Goal: Use online tool/utility: Utilize a website feature to perform a specific function

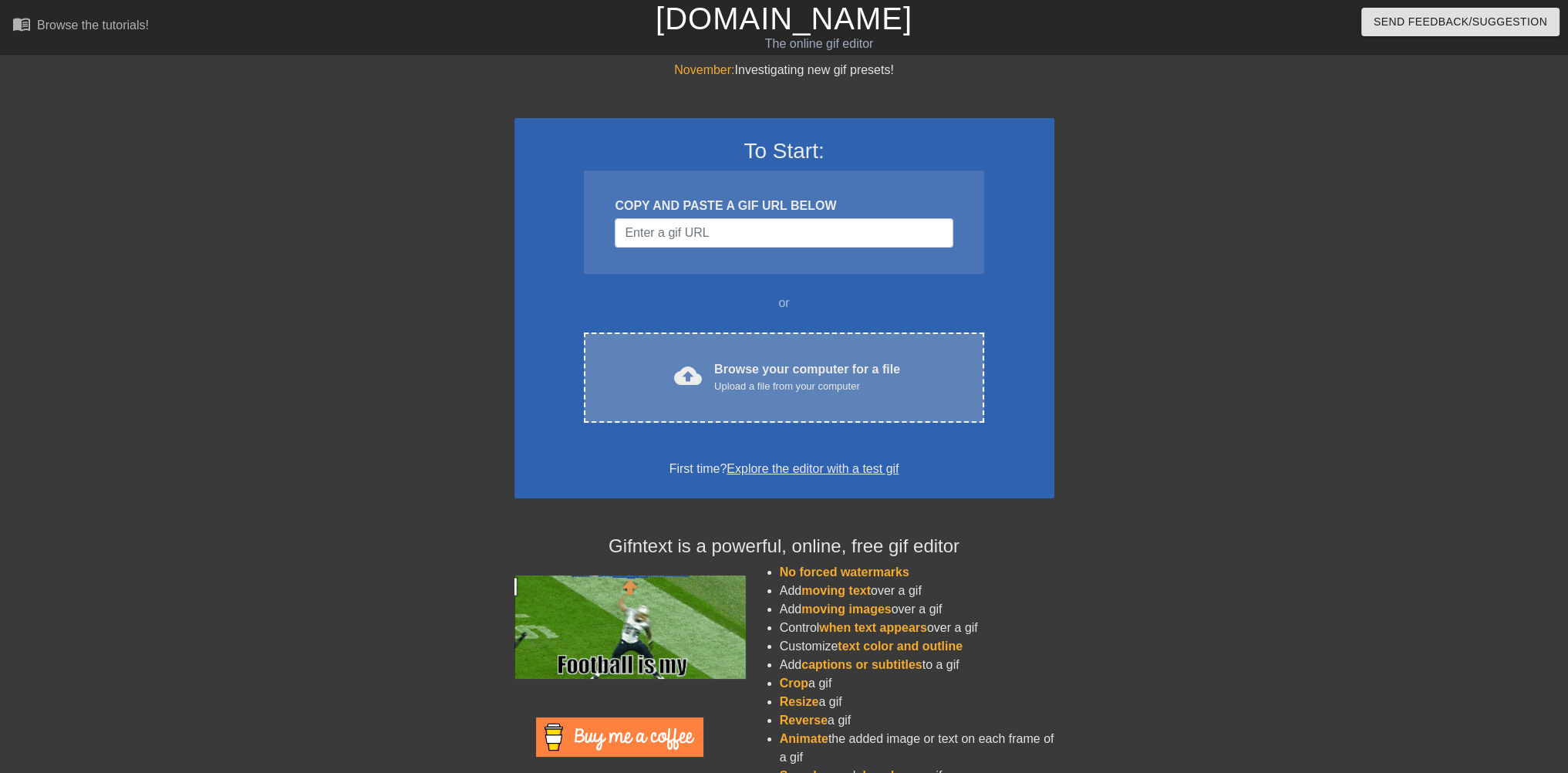
click at [685, 386] on span "cloud_upload" at bounding box center [688, 376] width 28 height 28
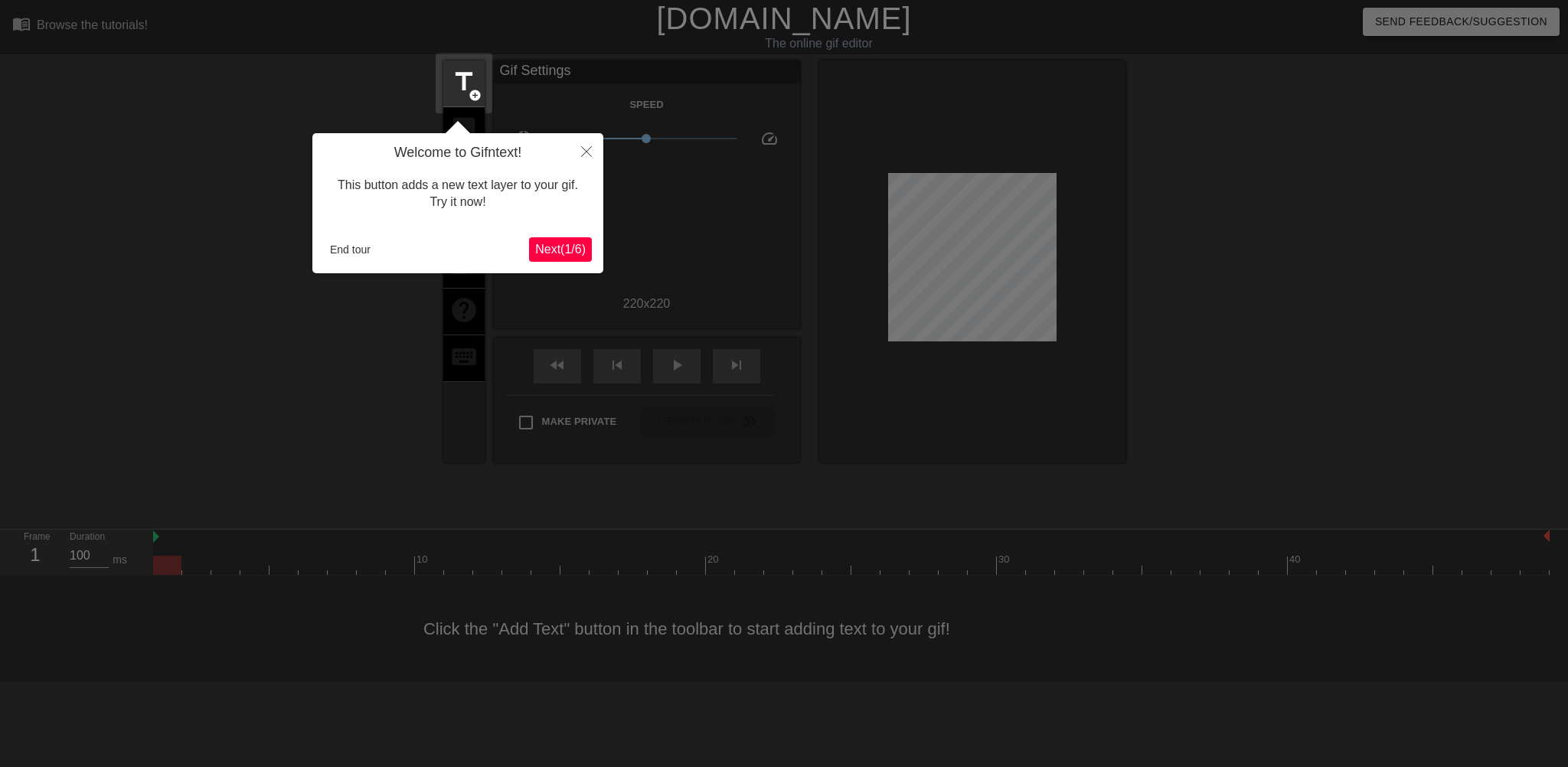
click at [298, 371] on div at bounding box center [784, 383] width 1568 height 767
click at [695, 237] on div at bounding box center [784, 383] width 1568 height 767
click at [341, 255] on button "End tour" at bounding box center [350, 249] width 53 height 23
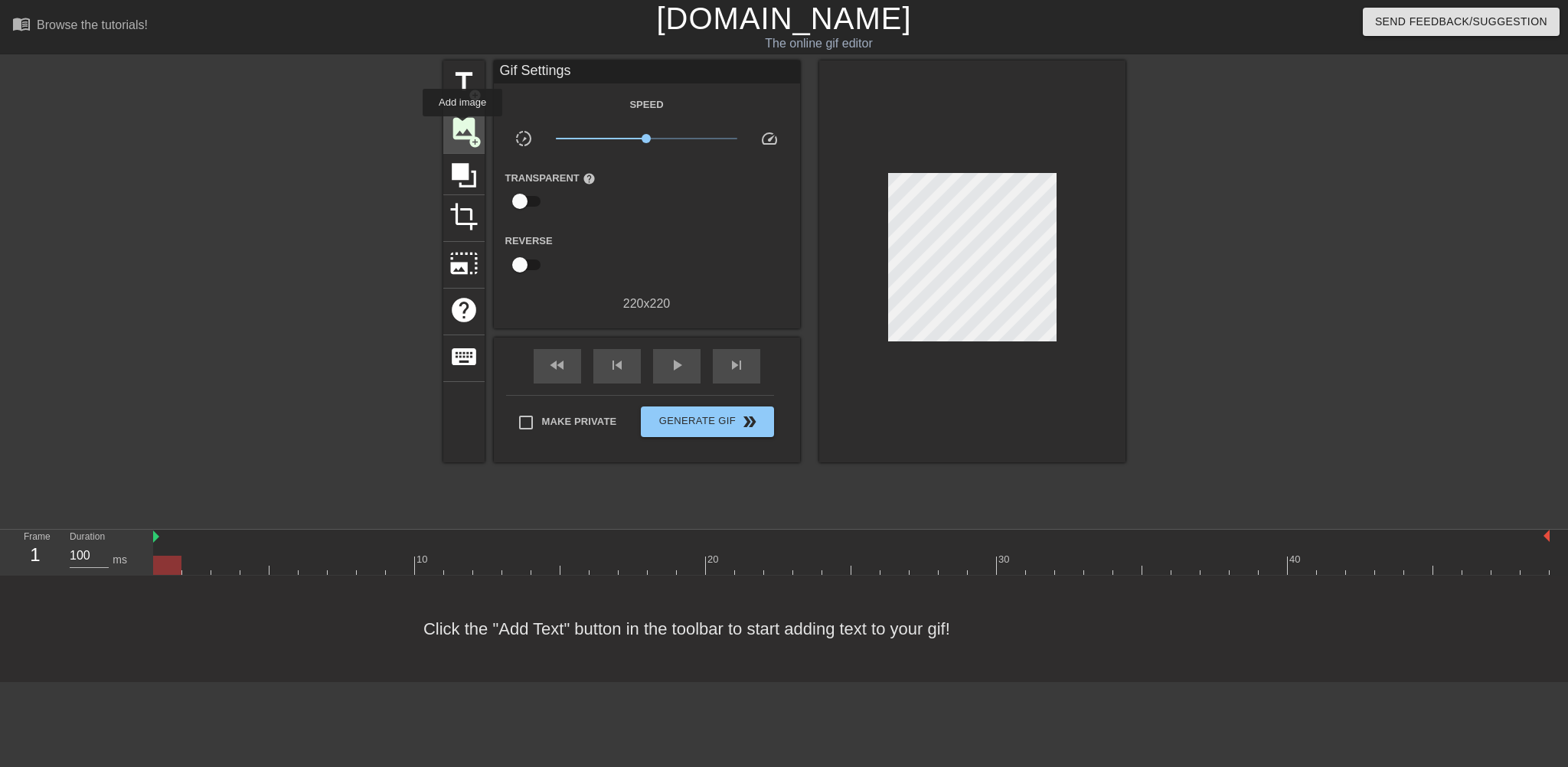
click at [462, 127] on span "image" at bounding box center [463, 128] width 29 height 29
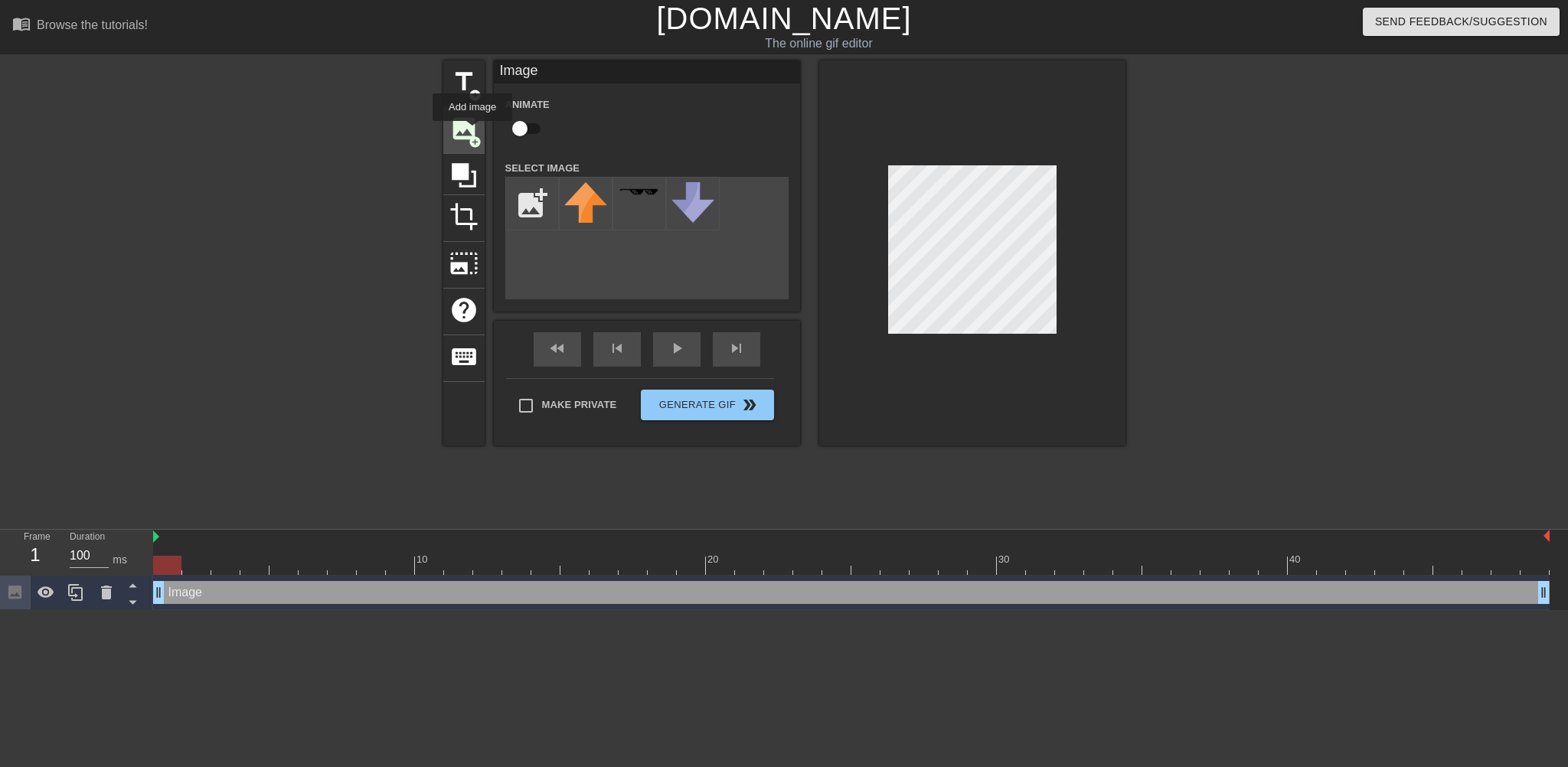
click at [472, 131] on span "image" at bounding box center [463, 128] width 29 height 29
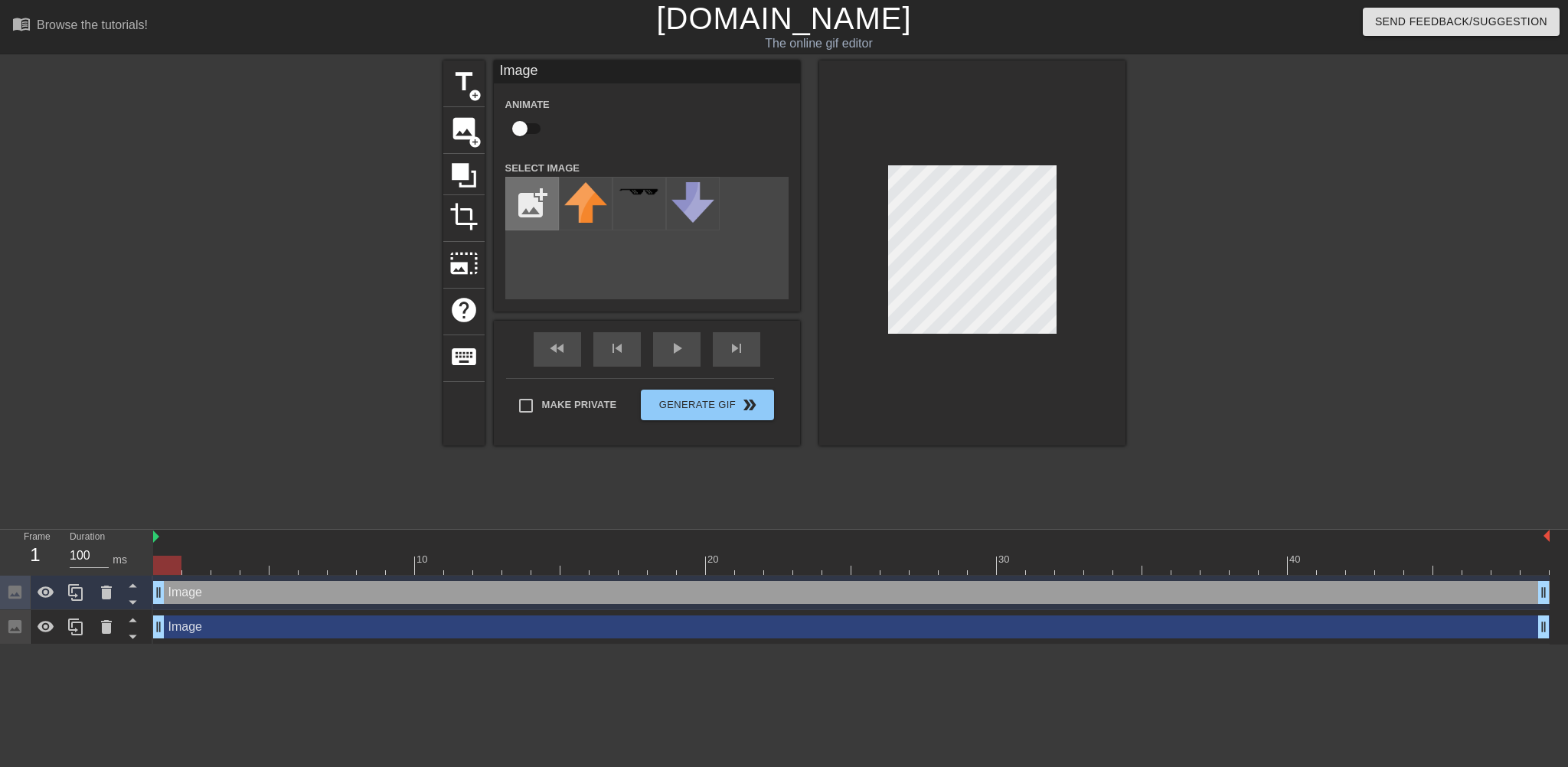
click at [533, 202] on input "file" at bounding box center [532, 203] width 52 height 52
click at [522, 208] on input "file" at bounding box center [532, 203] width 52 height 52
type input "C:\fakepath\images (1).jpg"
click at [594, 204] on img at bounding box center [585, 199] width 43 height 34
drag, startPoint x: 639, startPoint y: 198, endPoint x: 565, endPoint y: 280, distance: 110.5
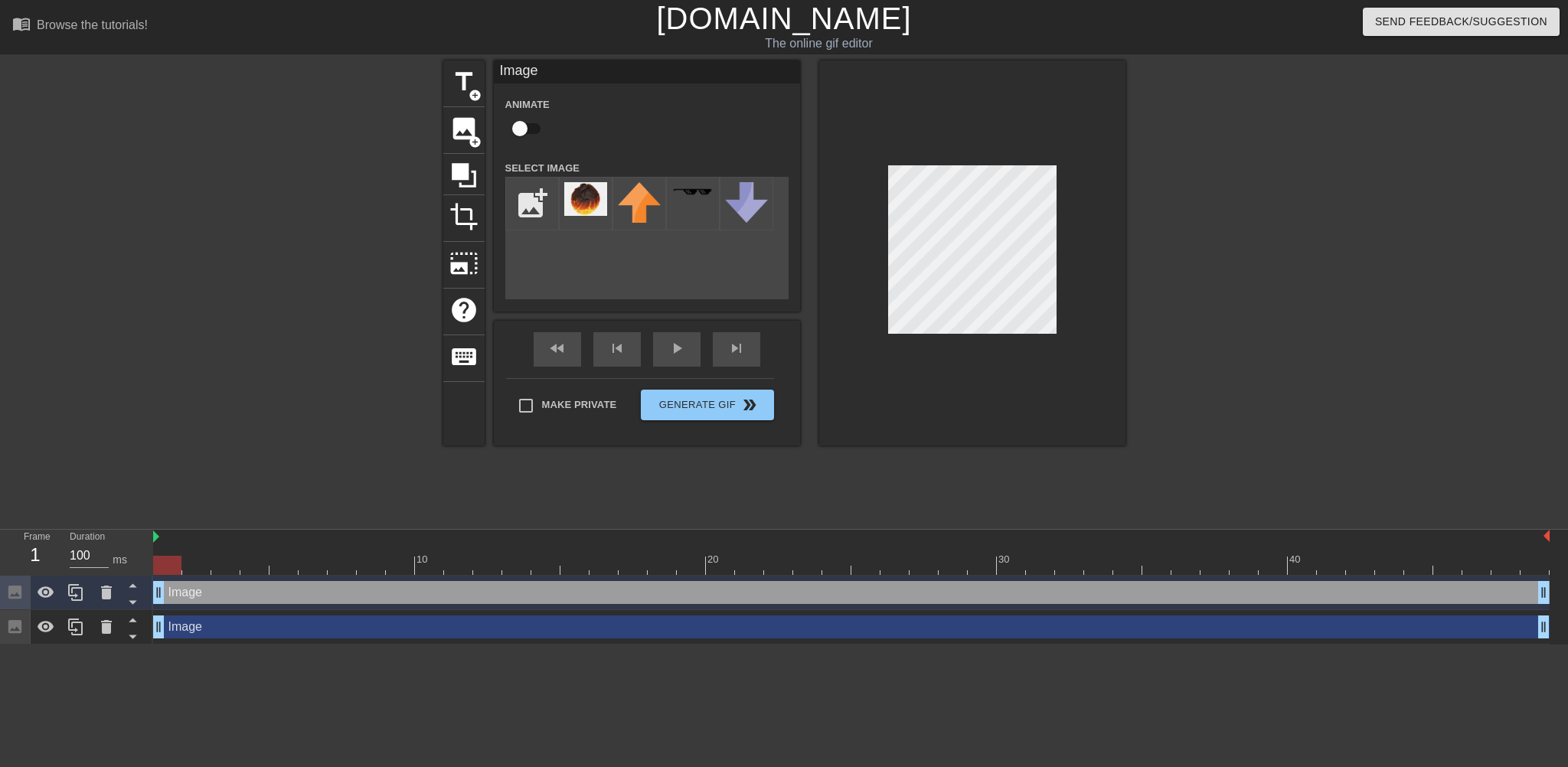
click at [565, 280] on div "add_photo_alternate" at bounding box center [647, 237] width 283 height 122
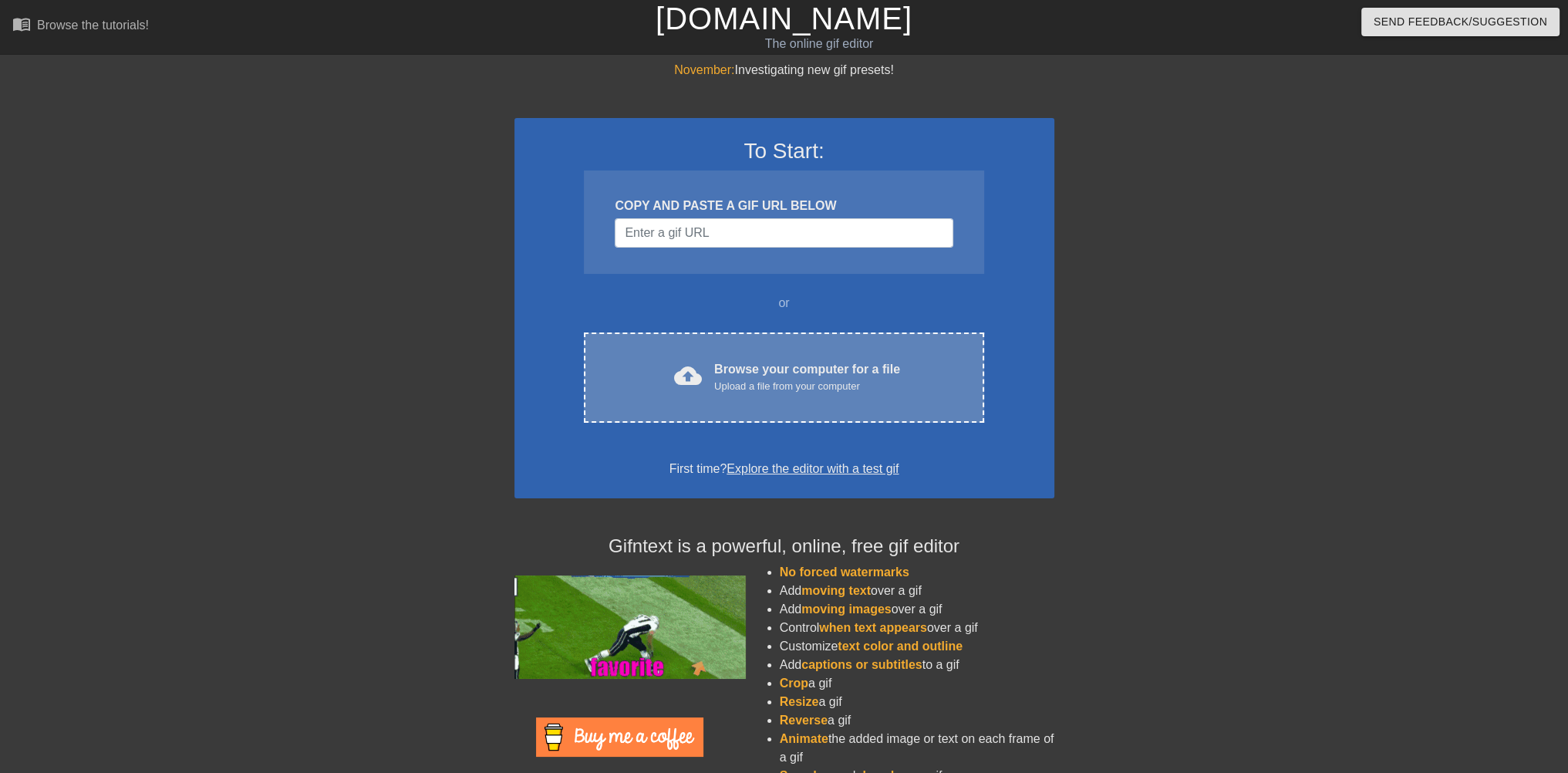
click at [685, 369] on span "cloud_upload" at bounding box center [688, 376] width 28 height 28
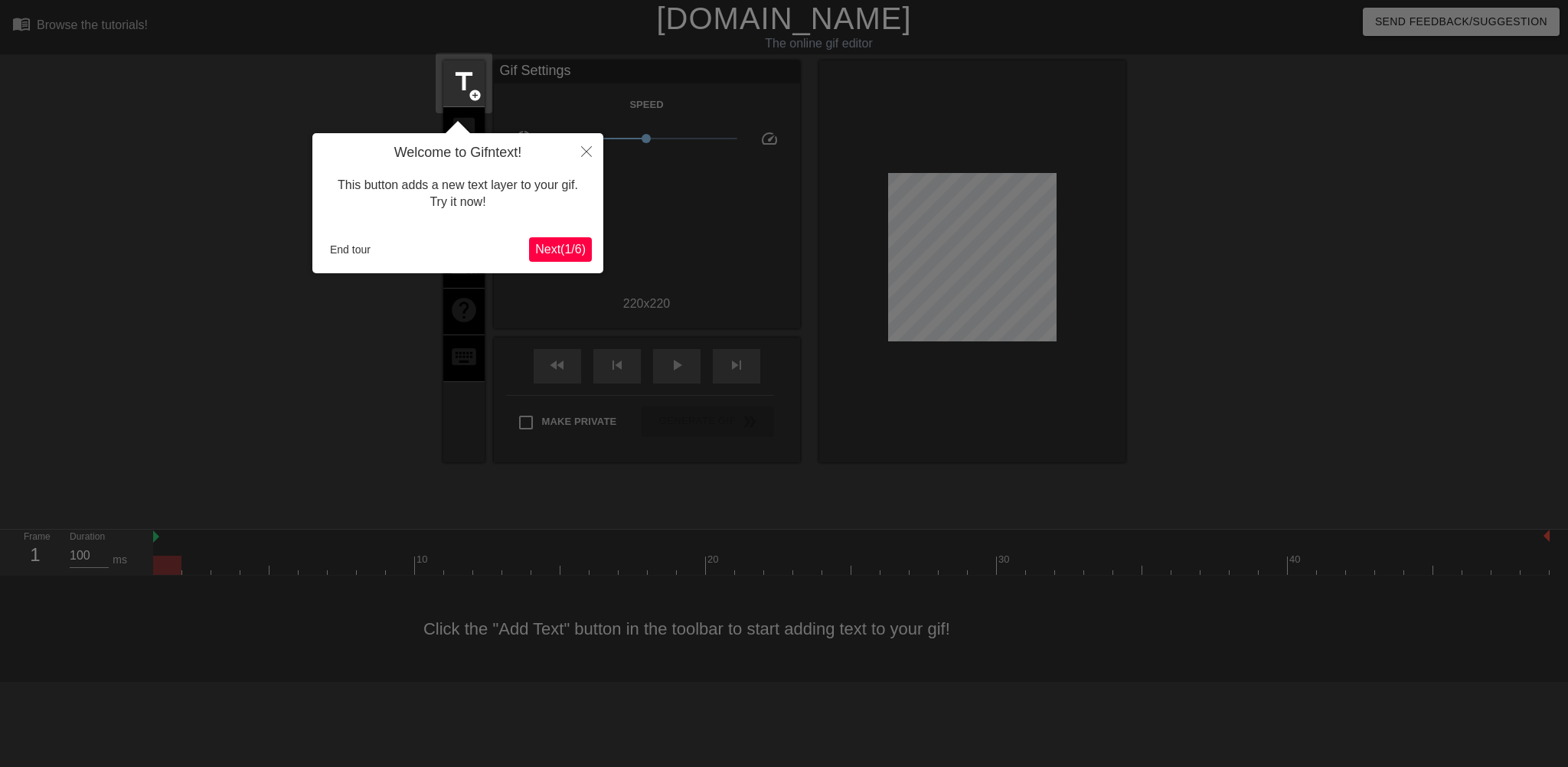
click at [657, 210] on div at bounding box center [784, 383] width 1568 height 767
click at [324, 262] on div "Welcome to Gifntext! This button adds a new text layer to your gif. Try it now!…" at bounding box center [457, 202] width 291 height 140
click at [336, 242] on button "End tour" at bounding box center [350, 249] width 53 height 23
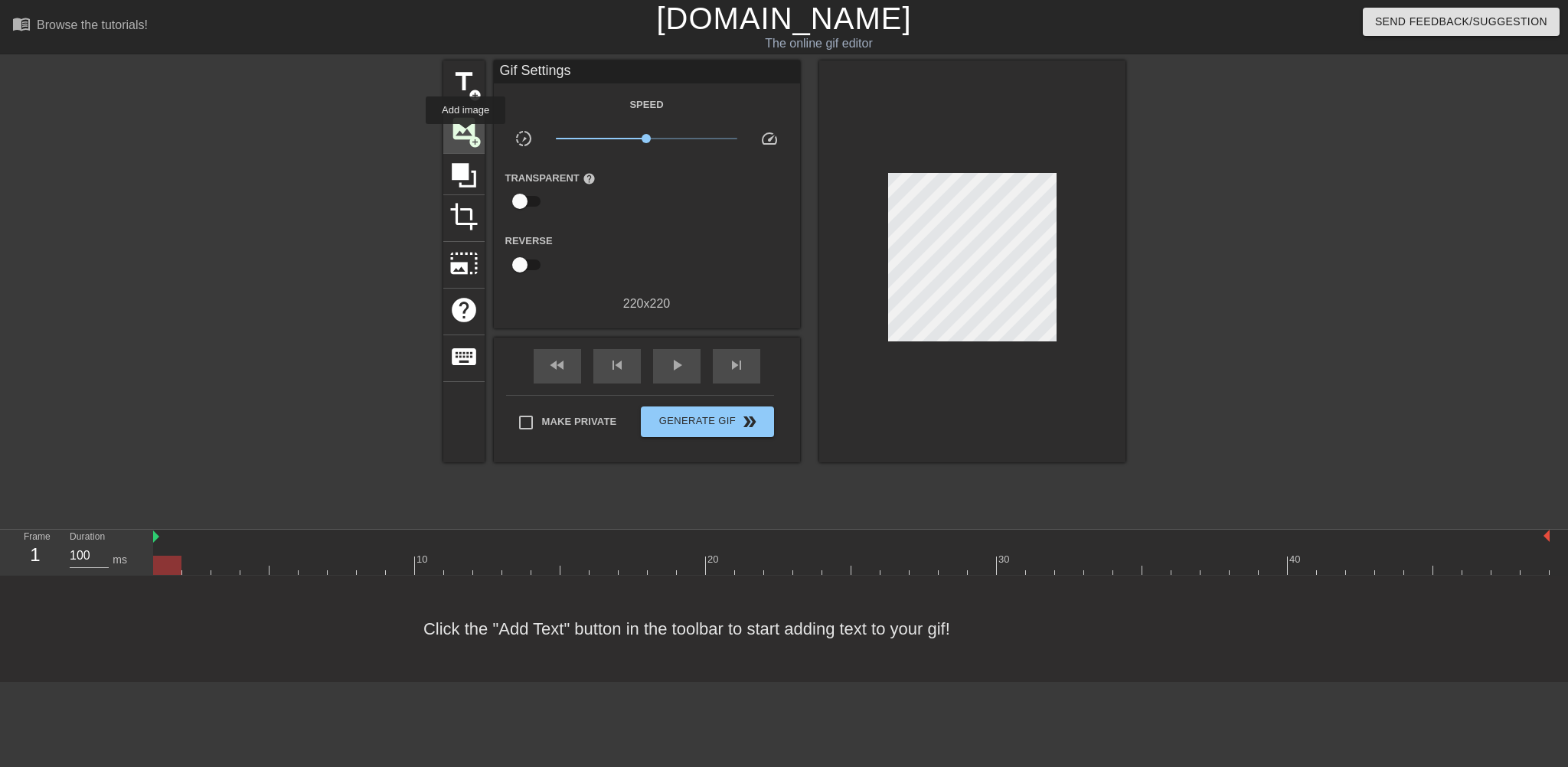
click at [466, 135] on span "image" at bounding box center [463, 128] width 29 height 29
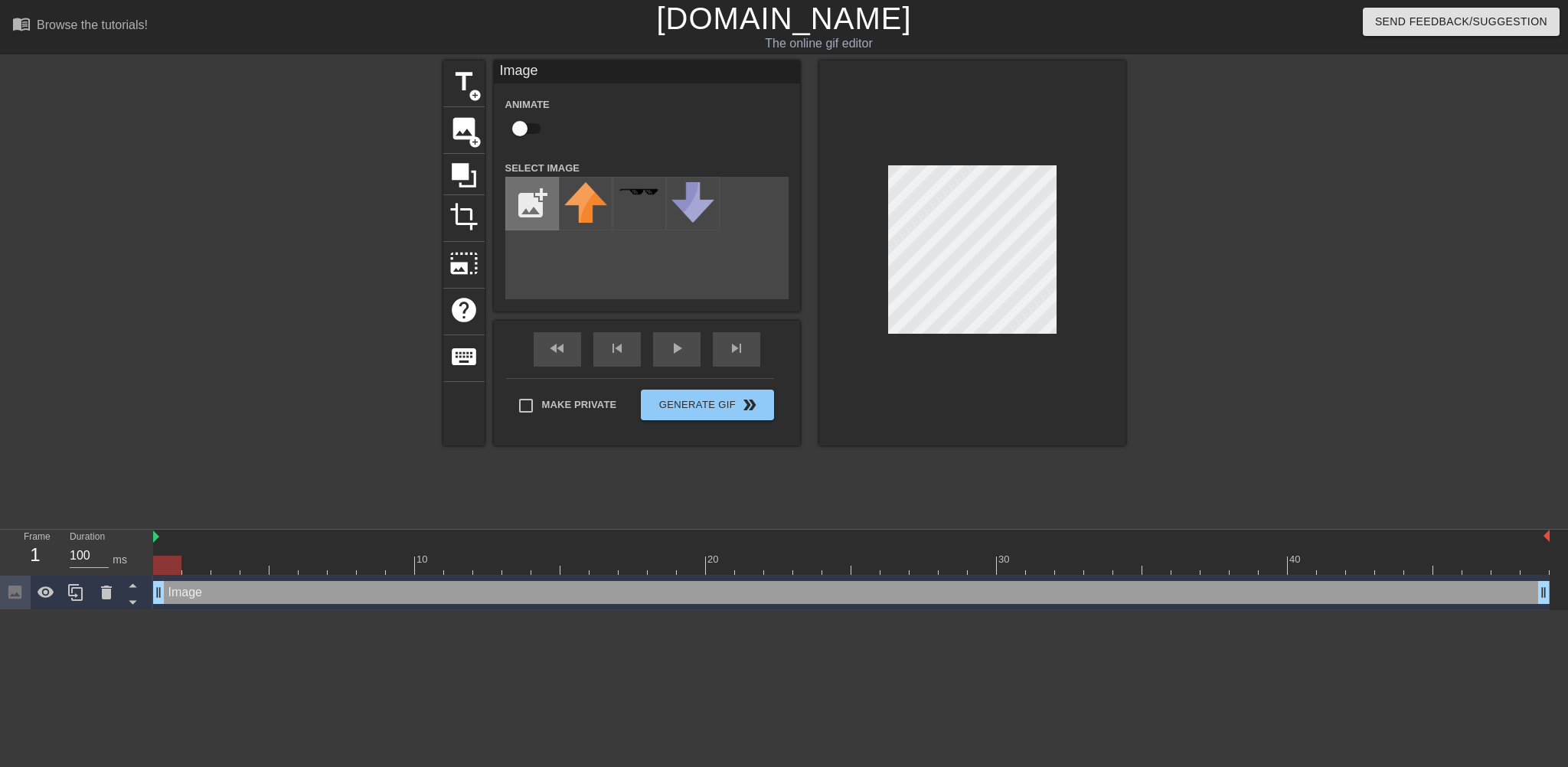
click at [525, 201] on input "file" at bounding box center [532, 203] width 52 height 52
type input "C:\fakepath\PNG PH.png"
click at [1027, 441] on div at bounding box center [972, 253] width 306 height 385
click at [575, 219] on img at bounding box center [585, 203] width 43 height 42
click at [601, 215] on img at bounding box center [585, 203] width 43 height 42
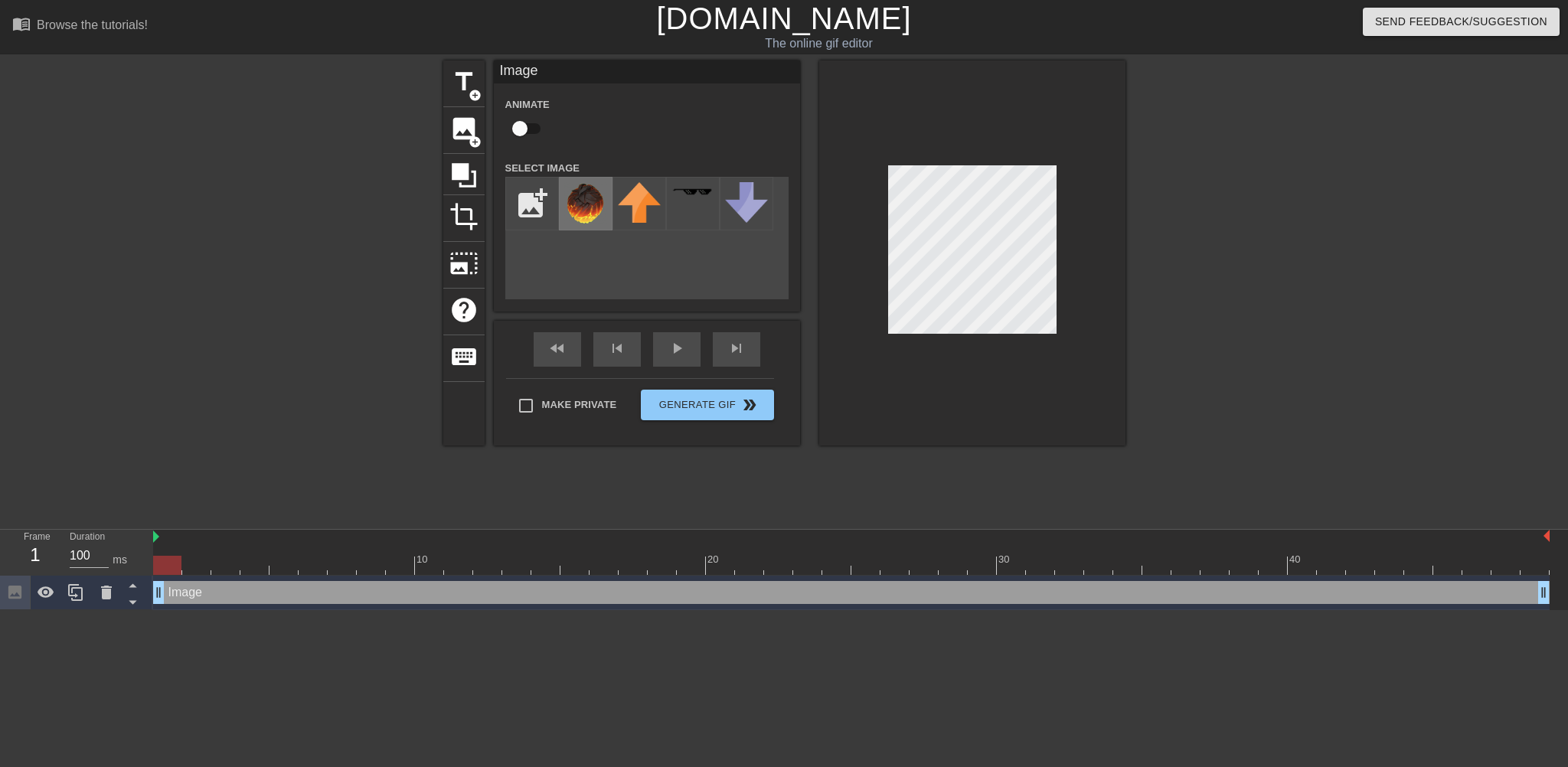
click at [601, 215] on img at bounding box center [585, 203] width 43 height 42
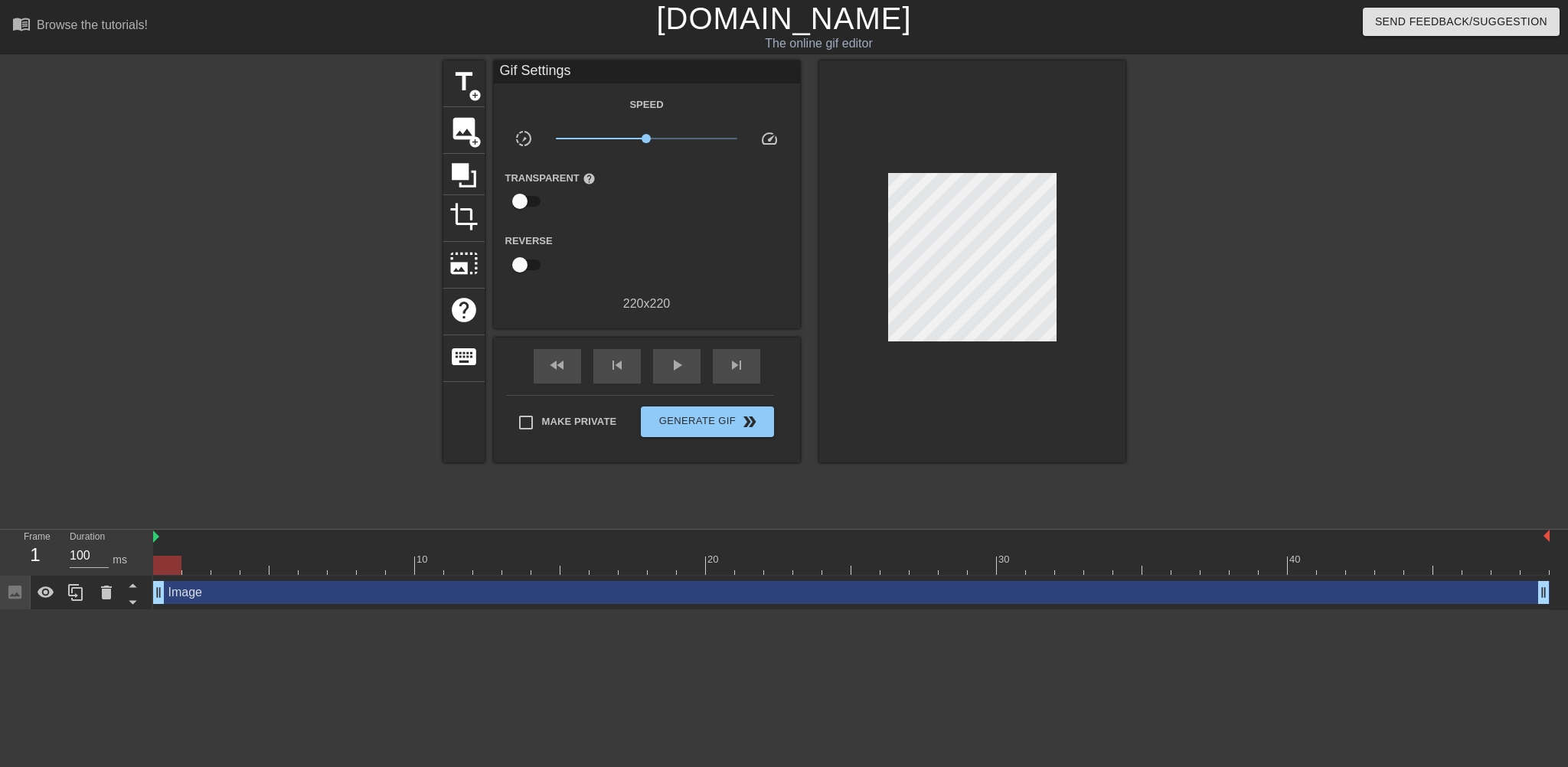
drag, startPoint x: 994, startPoint y: 349, endPoint x: 993, endPoint y: 362, distance: 13.0
click at [994, 356] on div at bounding box center [972, 261] width 306 height 401
click at [993, 363] on div at bounding box center [972, 261] width 306 height 401
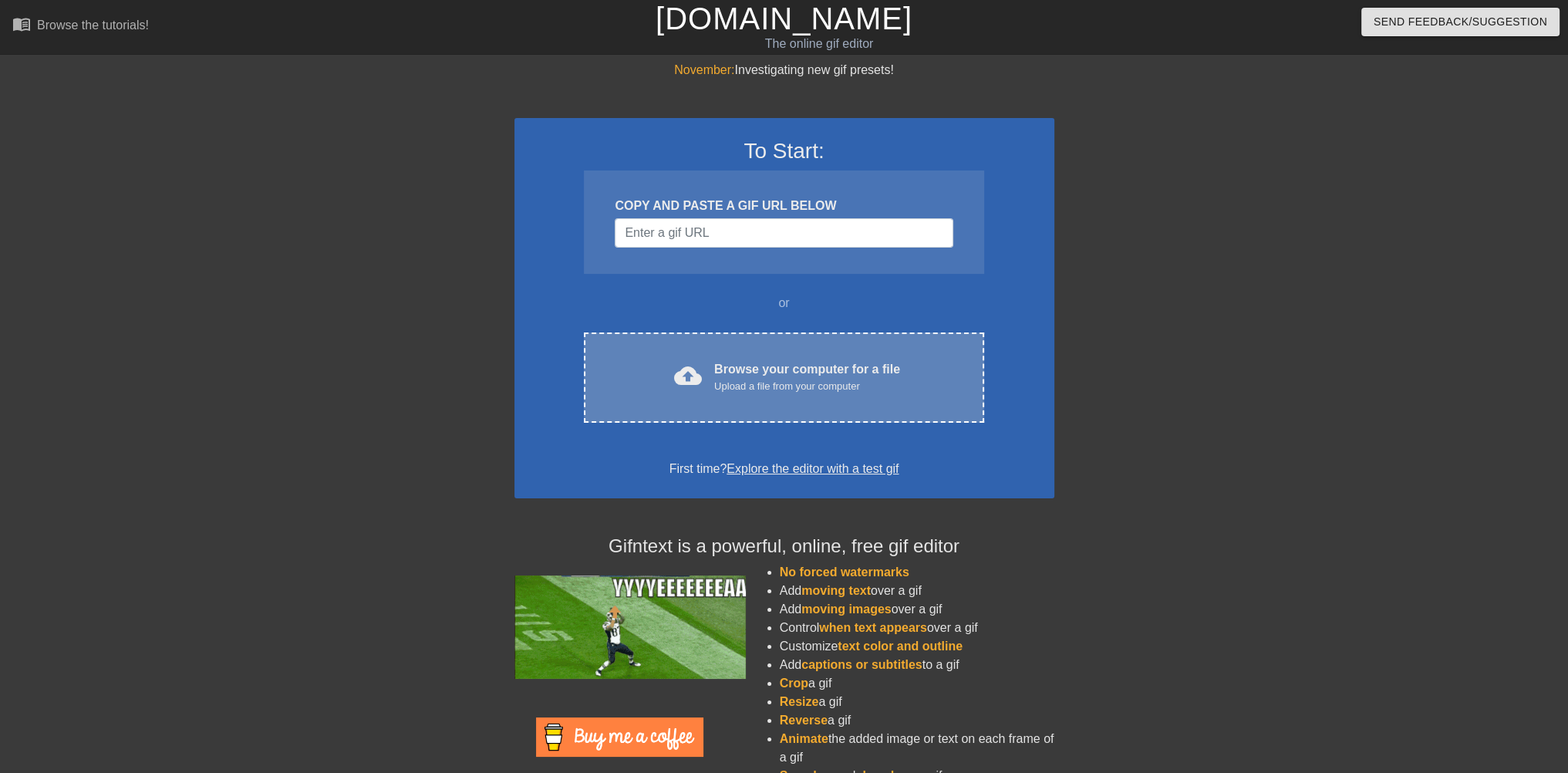
click at [774, 350] on div "cloud_upload Browse your computer for a file Upload a file from your computer C…" at bounding box center [784, 377] width 399 height 90
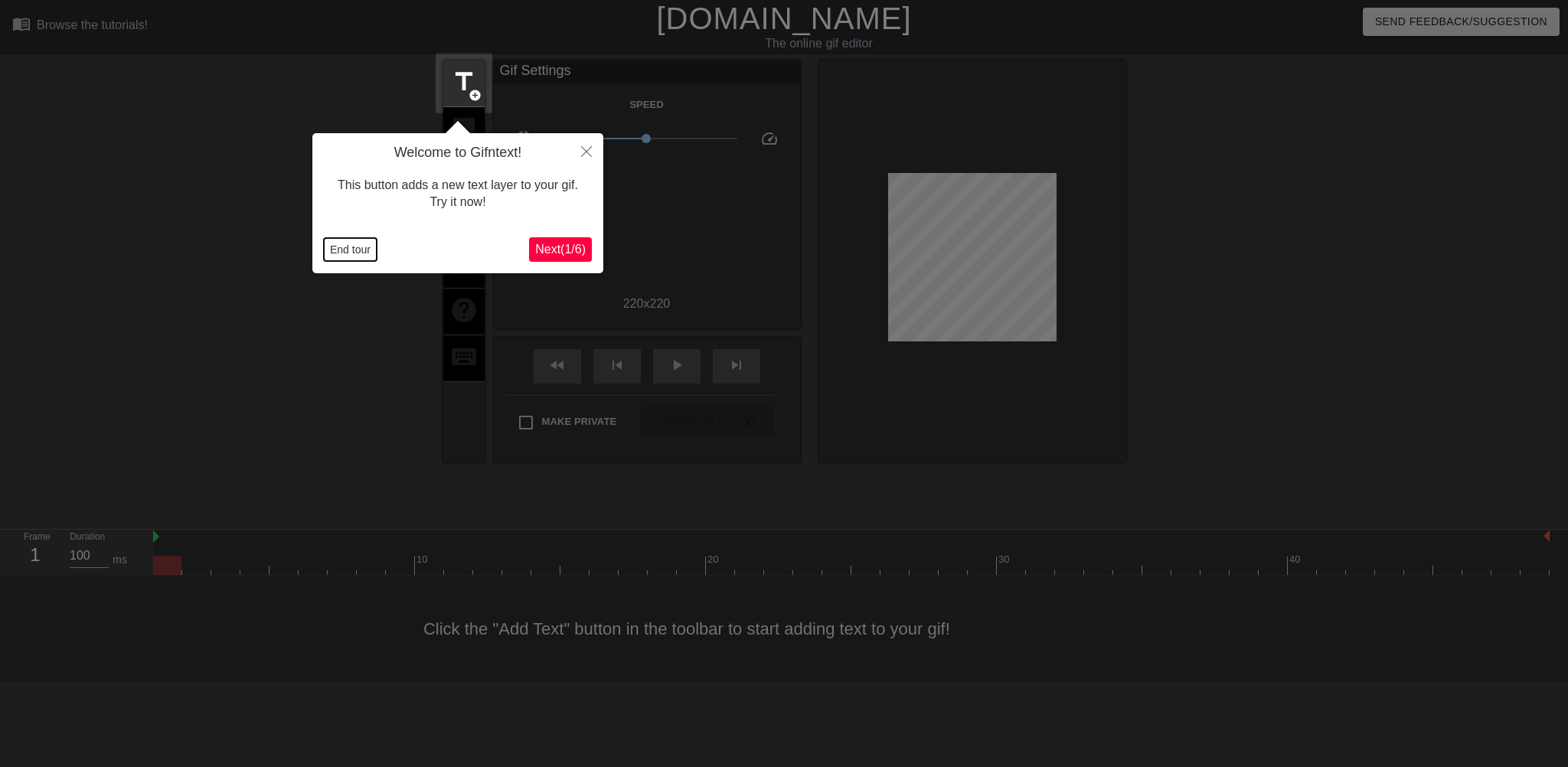
click at [356, 240] on button "End tour" at bounding box center [350, 249] width 53 height 23
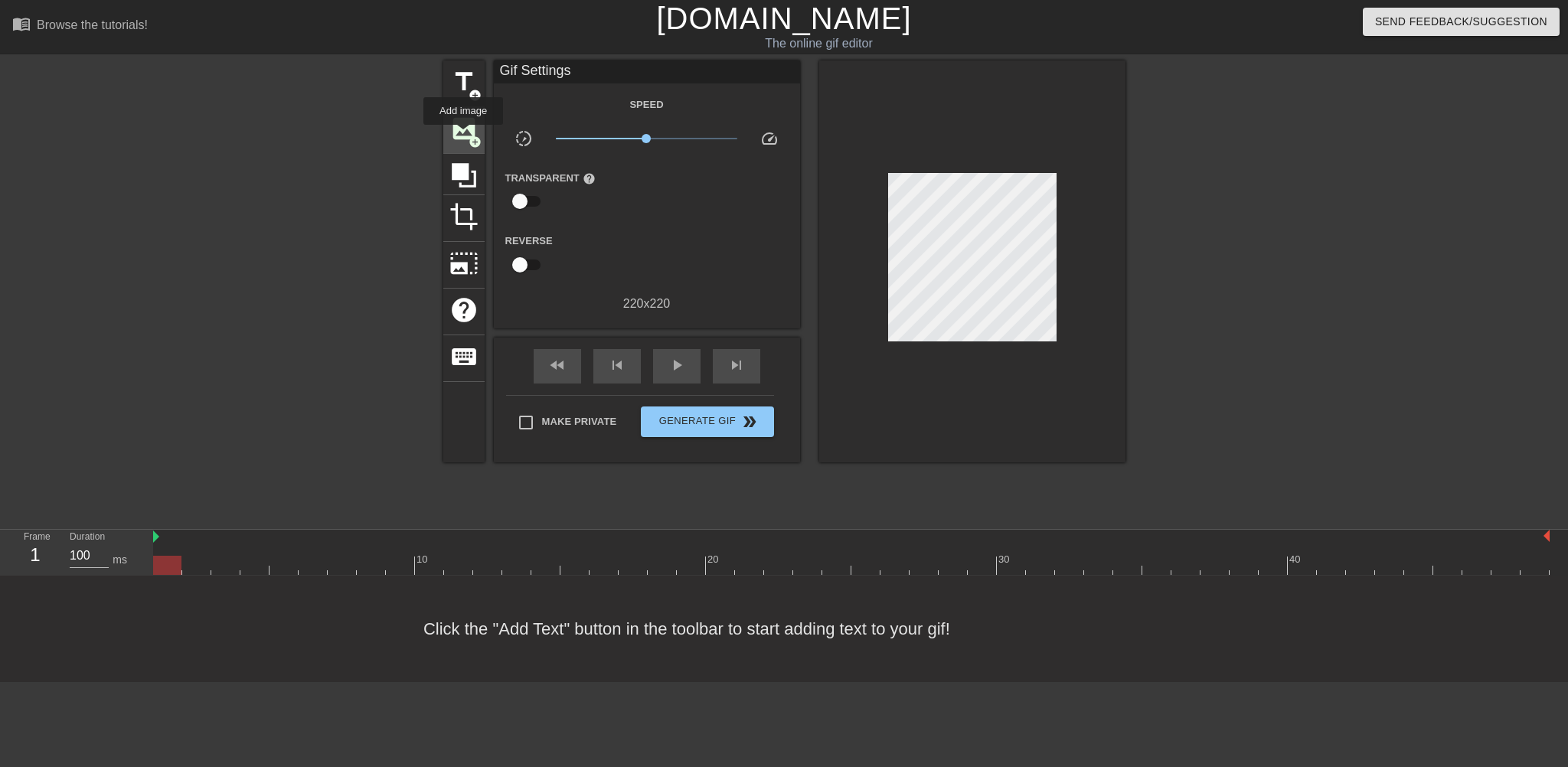
click at [463, 123] on span "image" at bounding box center [463, 128] width 29 height 29
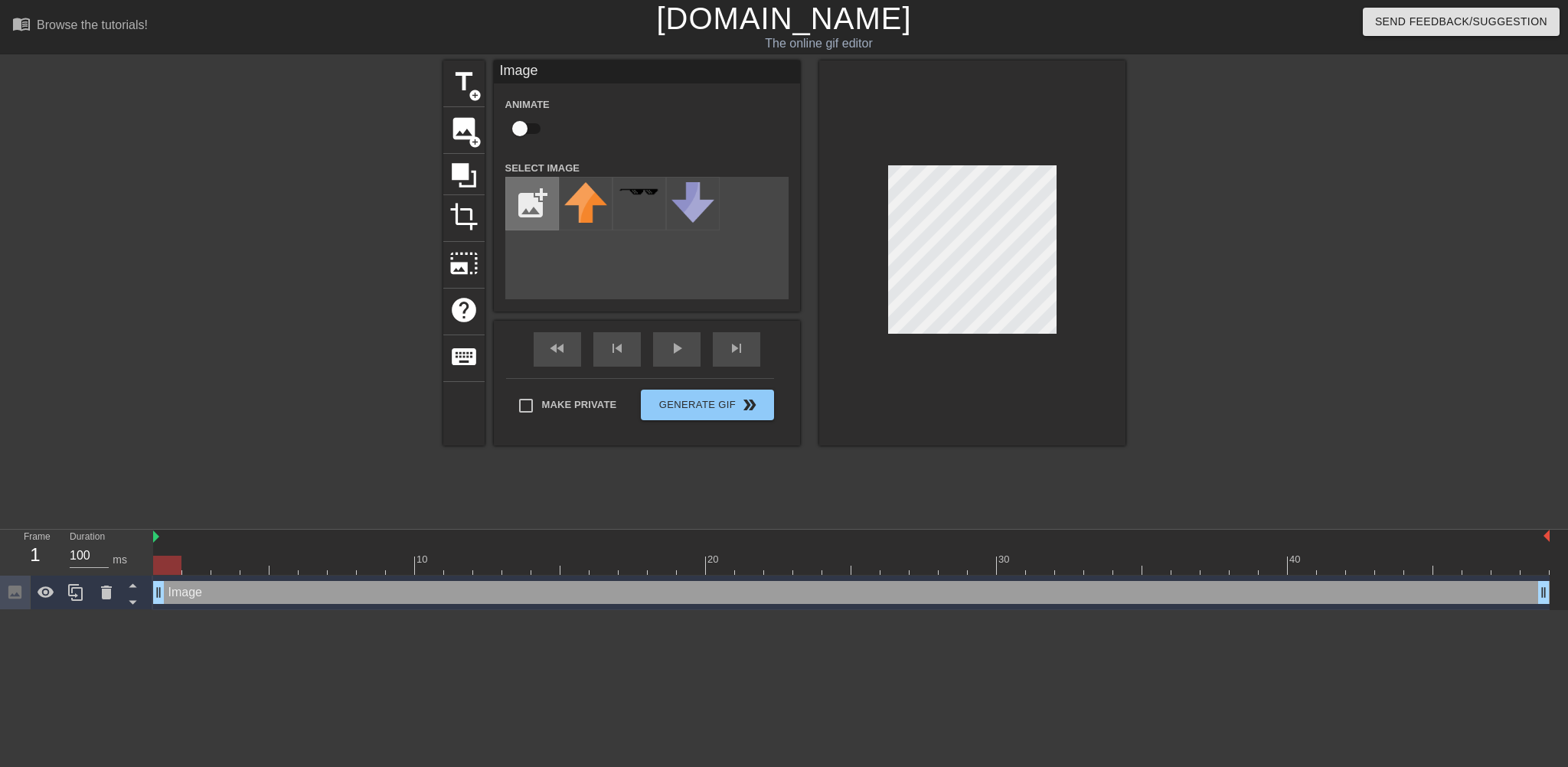
click at [538, 195] on input "file" at bounding box center [532, 203] width 52 height 52
type input "C:\fakepath\PNG PH.png"
click at [581, 214] on img at bounding box center [585, 203] width 43 height 42
click at [671, 349] on div "play_arrow" at bounding box center [676, 349] width 48 height 35
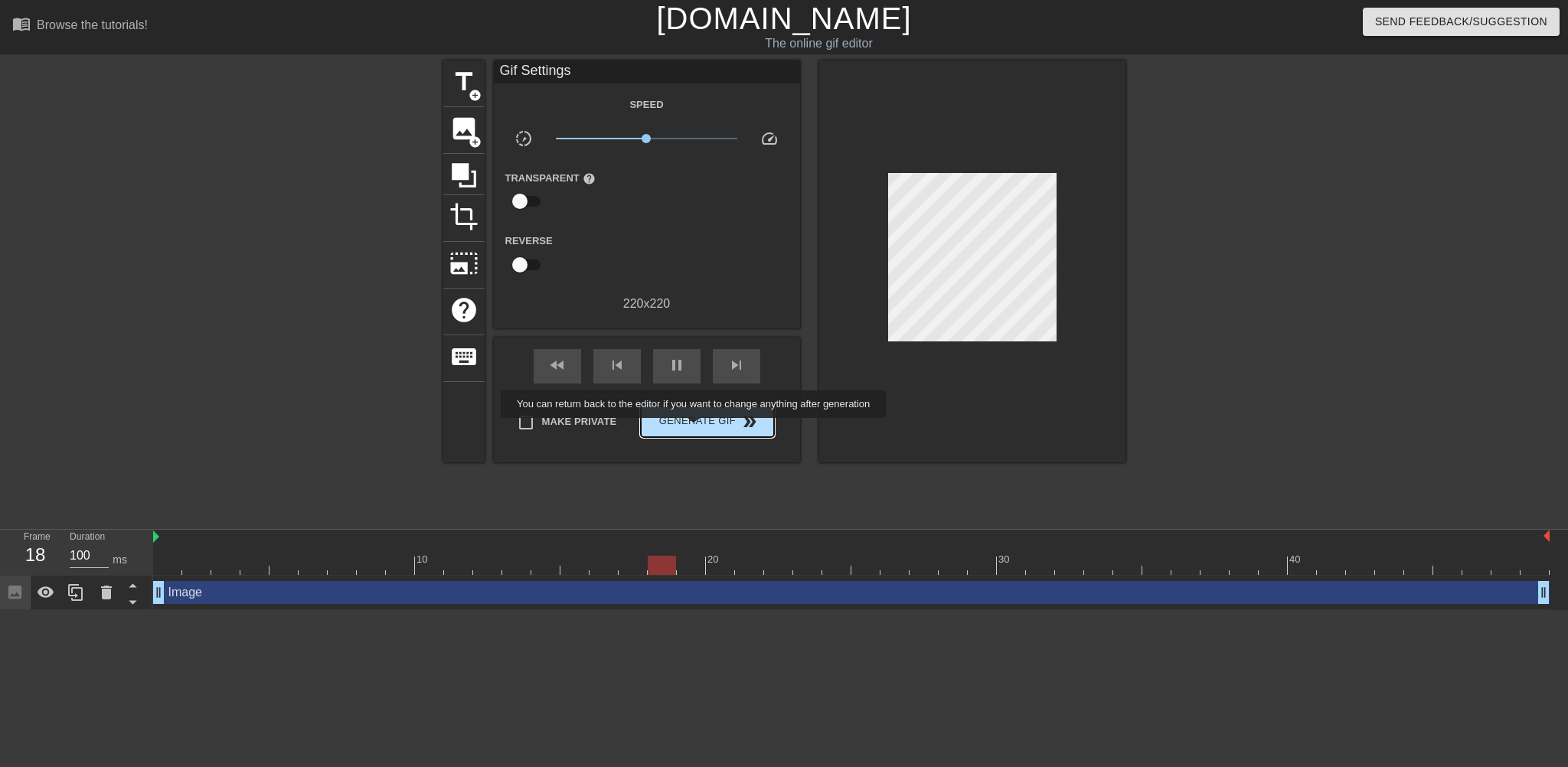
click at [695, 428] on button "Generate Gif double_arrow" at bounding box center [707, 421] width 132 height 30
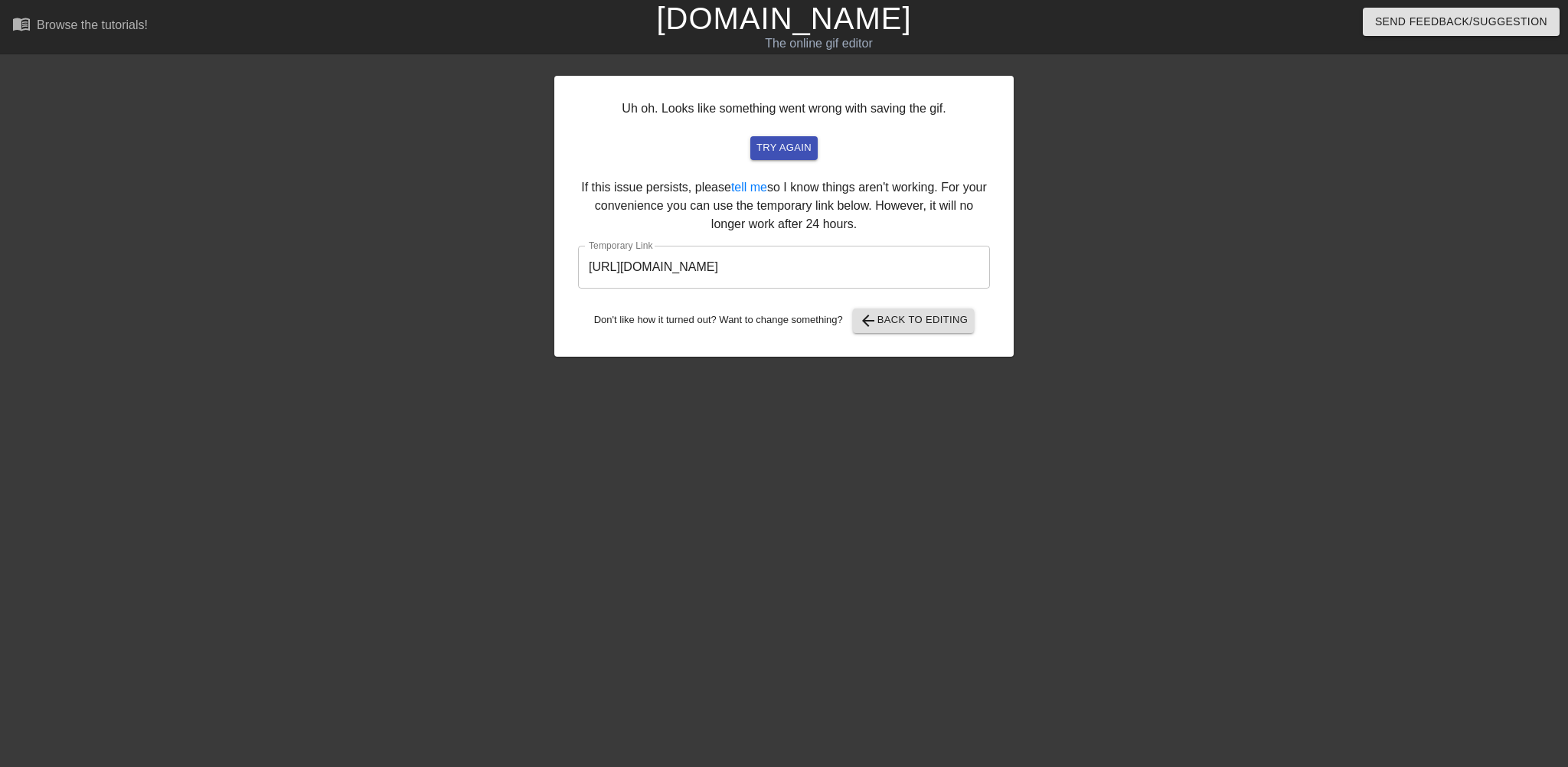
click at [722, 265] on input "[URL][DOMAIN_NAME]" at bounding box center [784, 267] width 412 height 43
